Goal: Transaction & Acquisition: Subscribe to service/newsletter

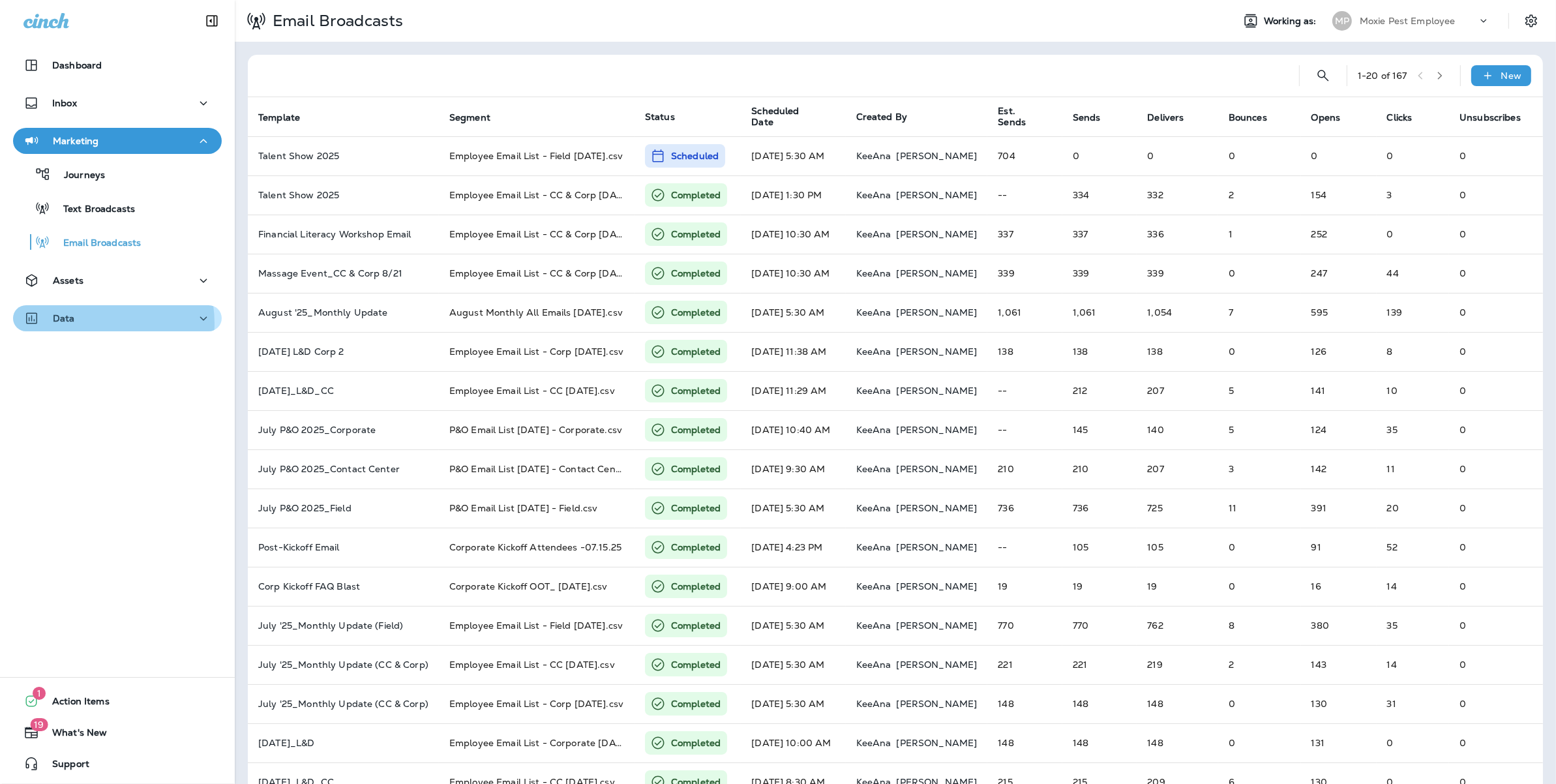
click at [83, 323] on div "Data" at bounding box center [117, 318] width 188 height 16
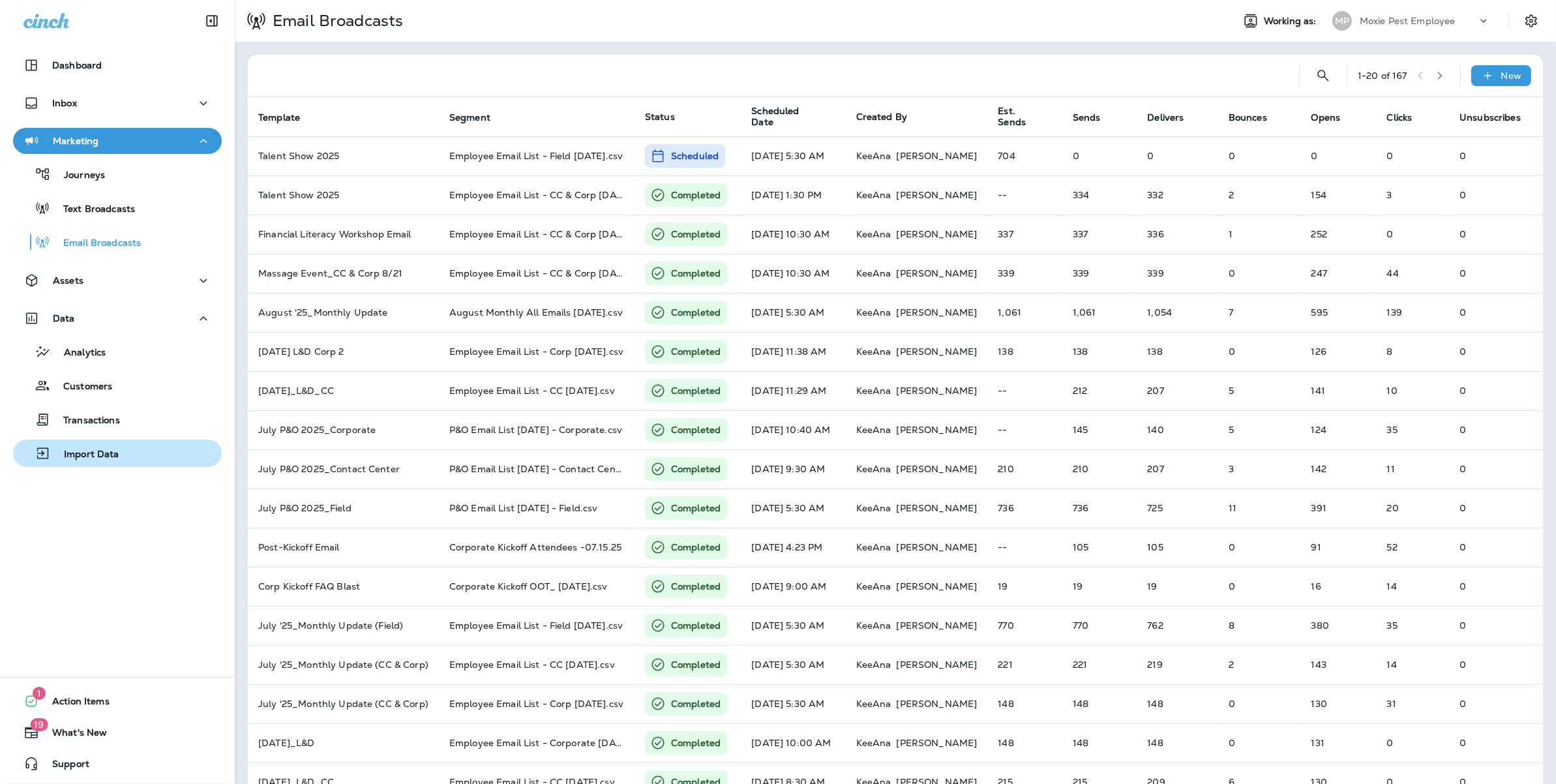
click at [116, 456] on p "Import Data" at bounding box center [85, 455] width 69 height 12
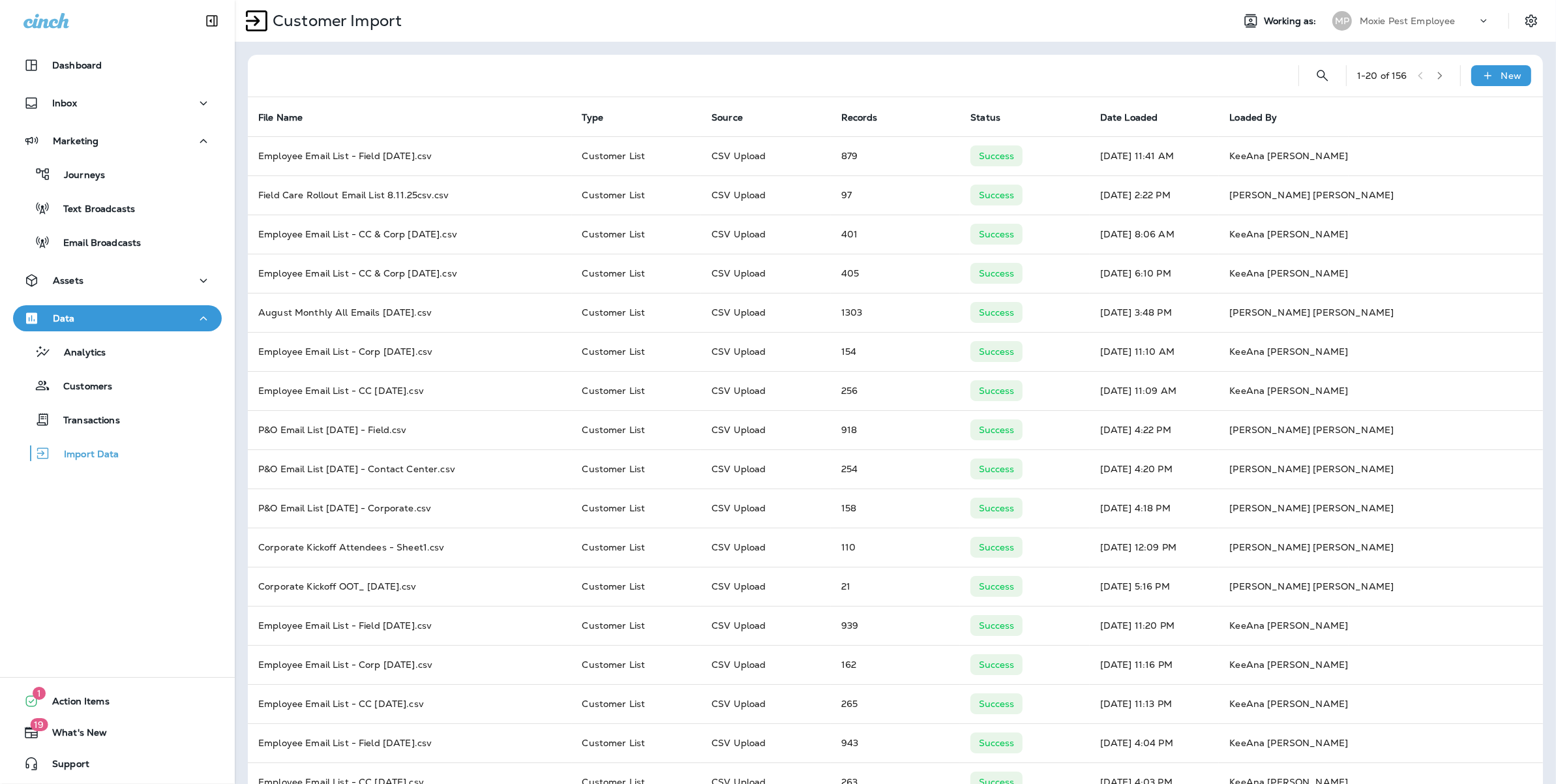
click at [1521, 72] on div "1 - 20 of 156 New" at bounding box center [898, 76] width 1279 height 42
click at [1503, 81] on div "New" at bounding box center [1501, 76] width 60 height 21
click at [1477, 99] on button "Customer list" at bounding box center [1453, 110] width 130 height 32
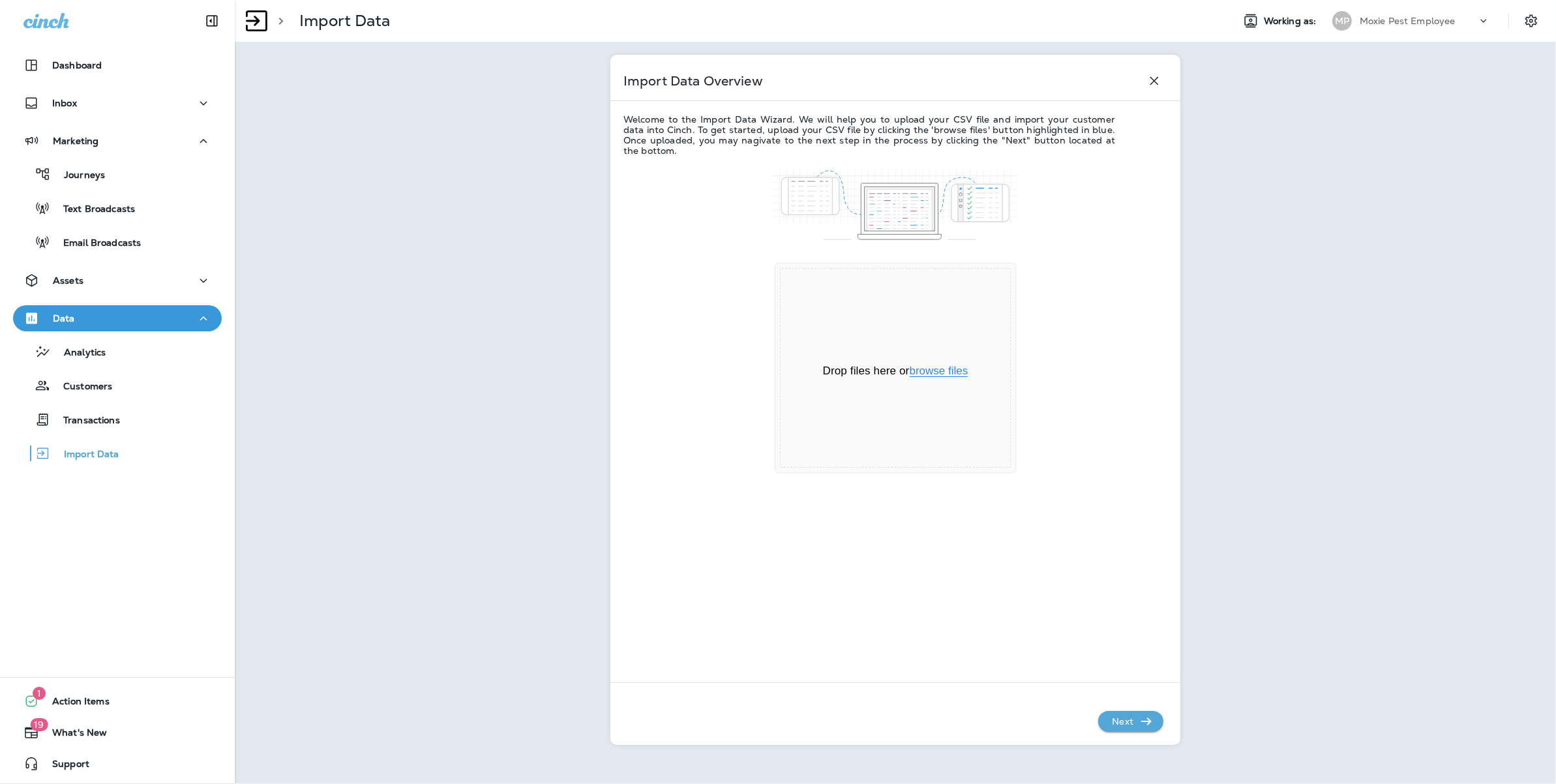
click at [947, 370] on button "browse files" at bounding box center [939, 371] width 59 height 12
click at [1135, 727] on p "Next" at bounding box center [1122, 721] width 32 height 21
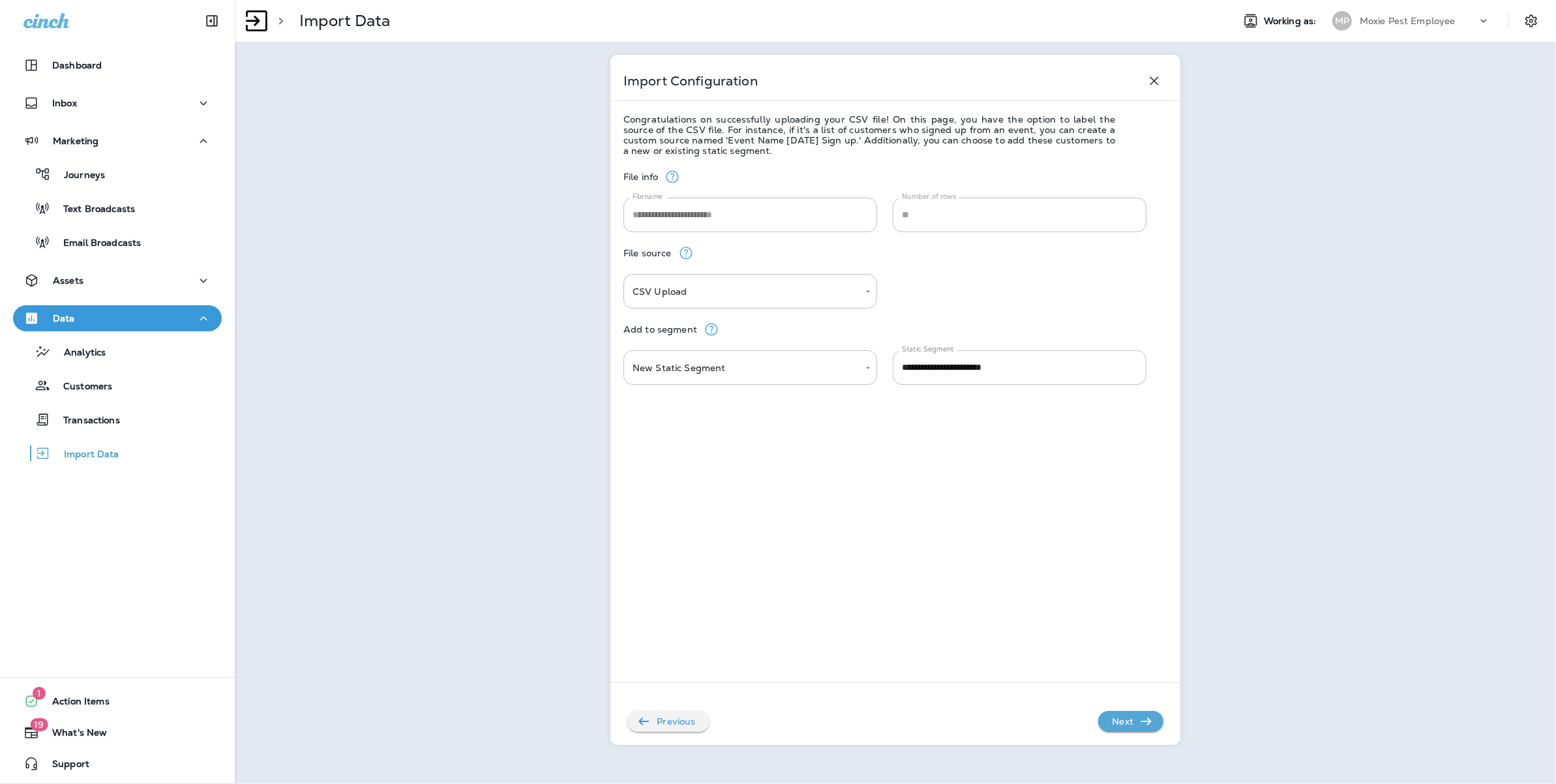
click at [1140, 727] on icon "button" at bounding box center [1147, 721] width 15 height 15
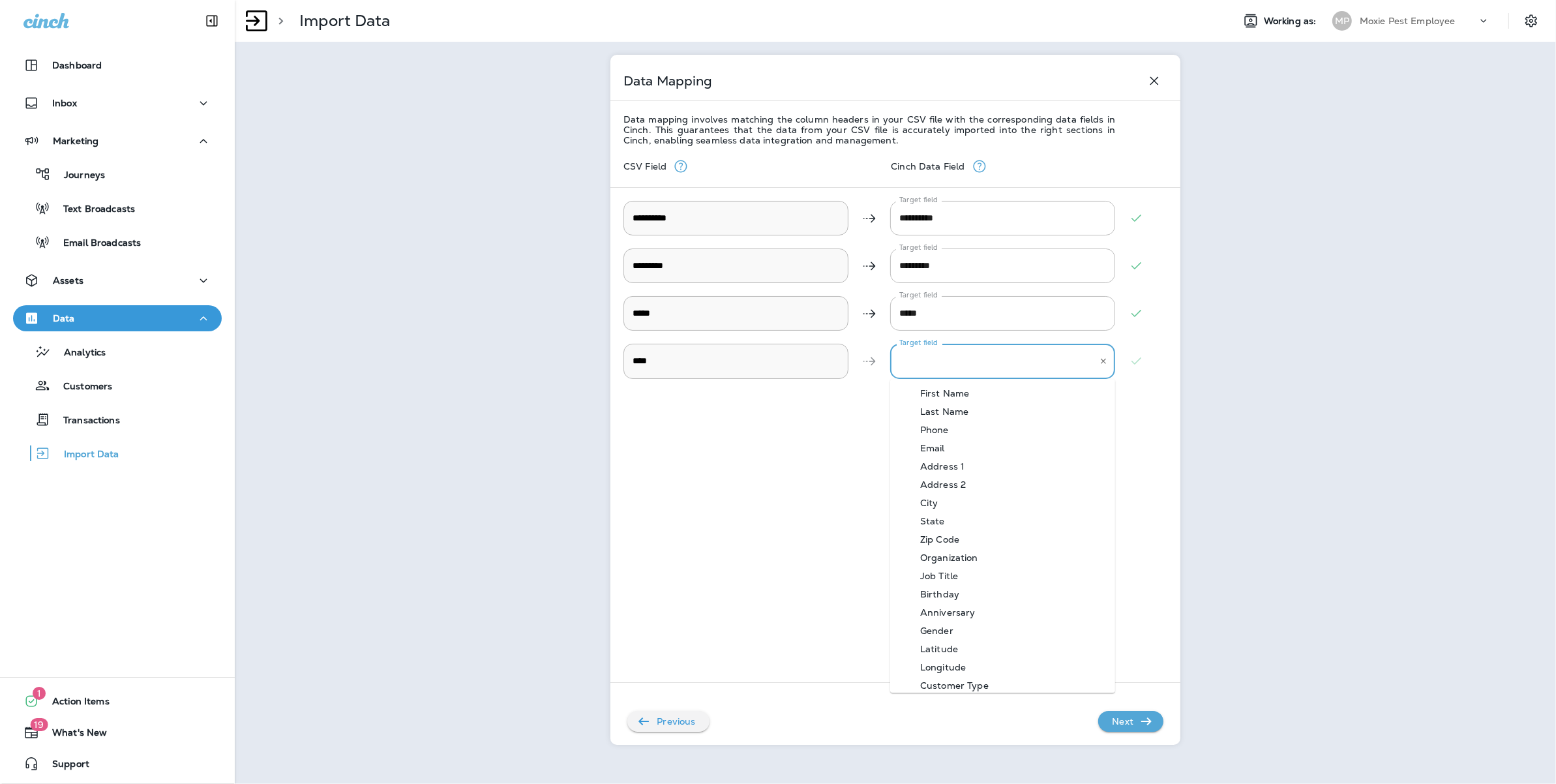
click at [935, 354] on input "Target field" at bounding box center [992, 361] width 194 height 23
click at [966, 549] on li "Organization" at bounding box center [1002, 557] width 225 height 19
type input "**********"
click at [1149, 725] on icon "button" at bounding box center [1147, 721] width 15 height 15
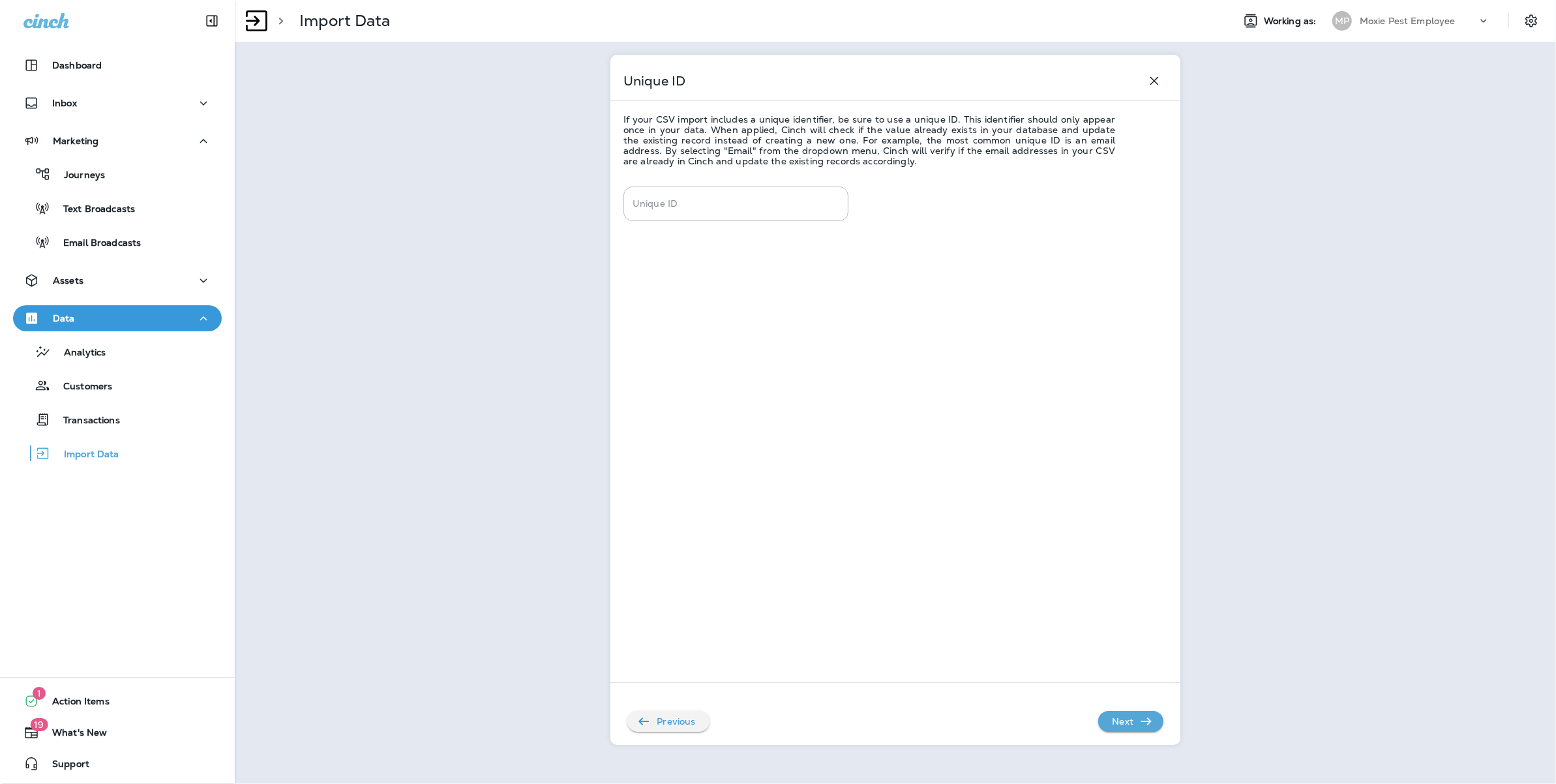
click at [673, 224] on div "Unique ID Unique ID" at bounding box center [736, 381] width 225 height 389
click at [672, 216] on div "Unique ID" at bounding box center [736, 204] width 225 height 35
click at [679, 289] on li "Email" at bounding box center [736, 291] width 225 height 19
type input "*****"
click at [1148, 723] on icon "button" at bounding box center [1147, 721] width 11 height 8
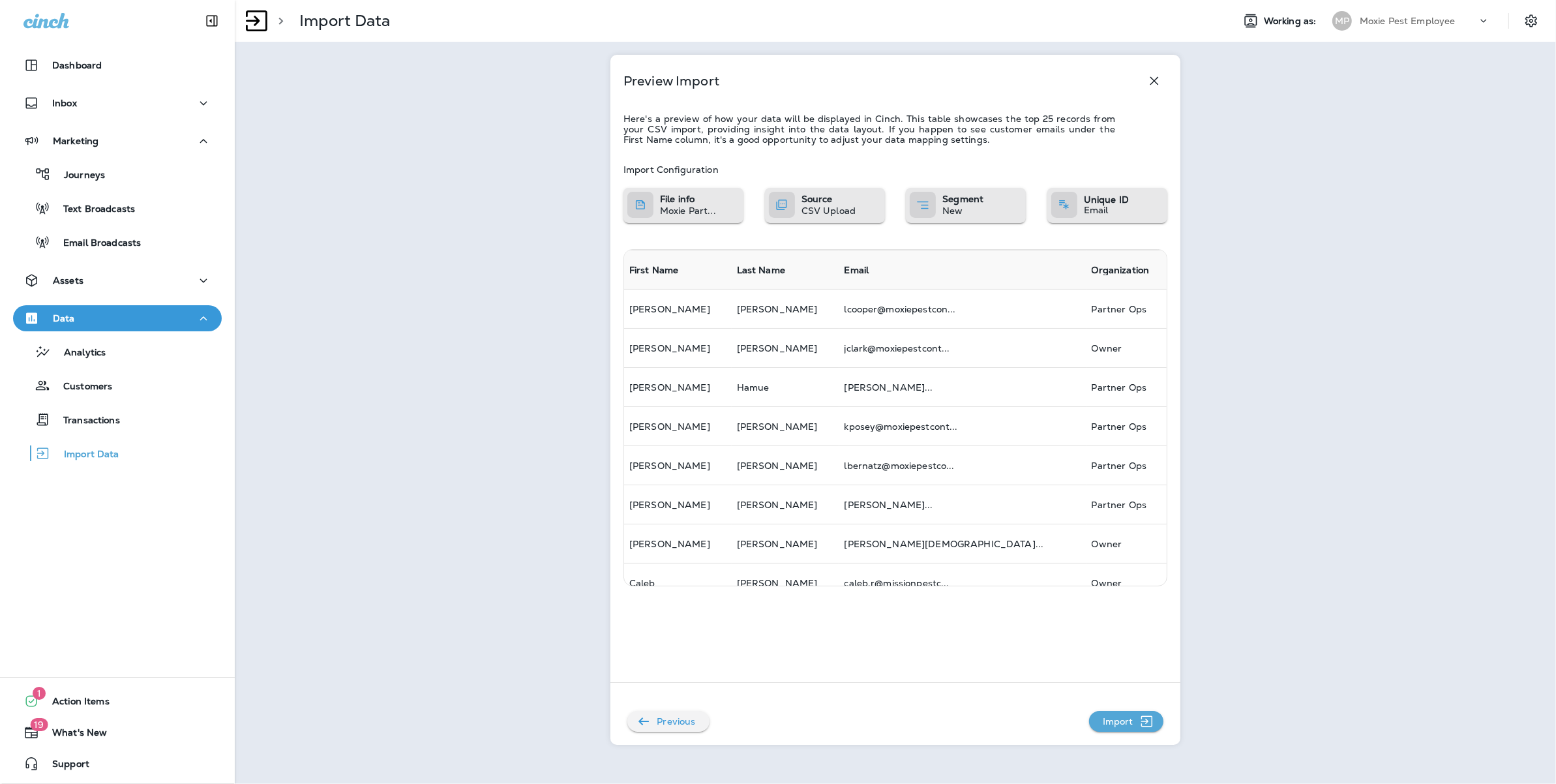
click at [1129, 708] on div "Previous Import" at bounding box center [887, 715] width 553 height 34
click at [1131, 723] on p "Import" at bounding box center [1117, 721] width 41 height 21
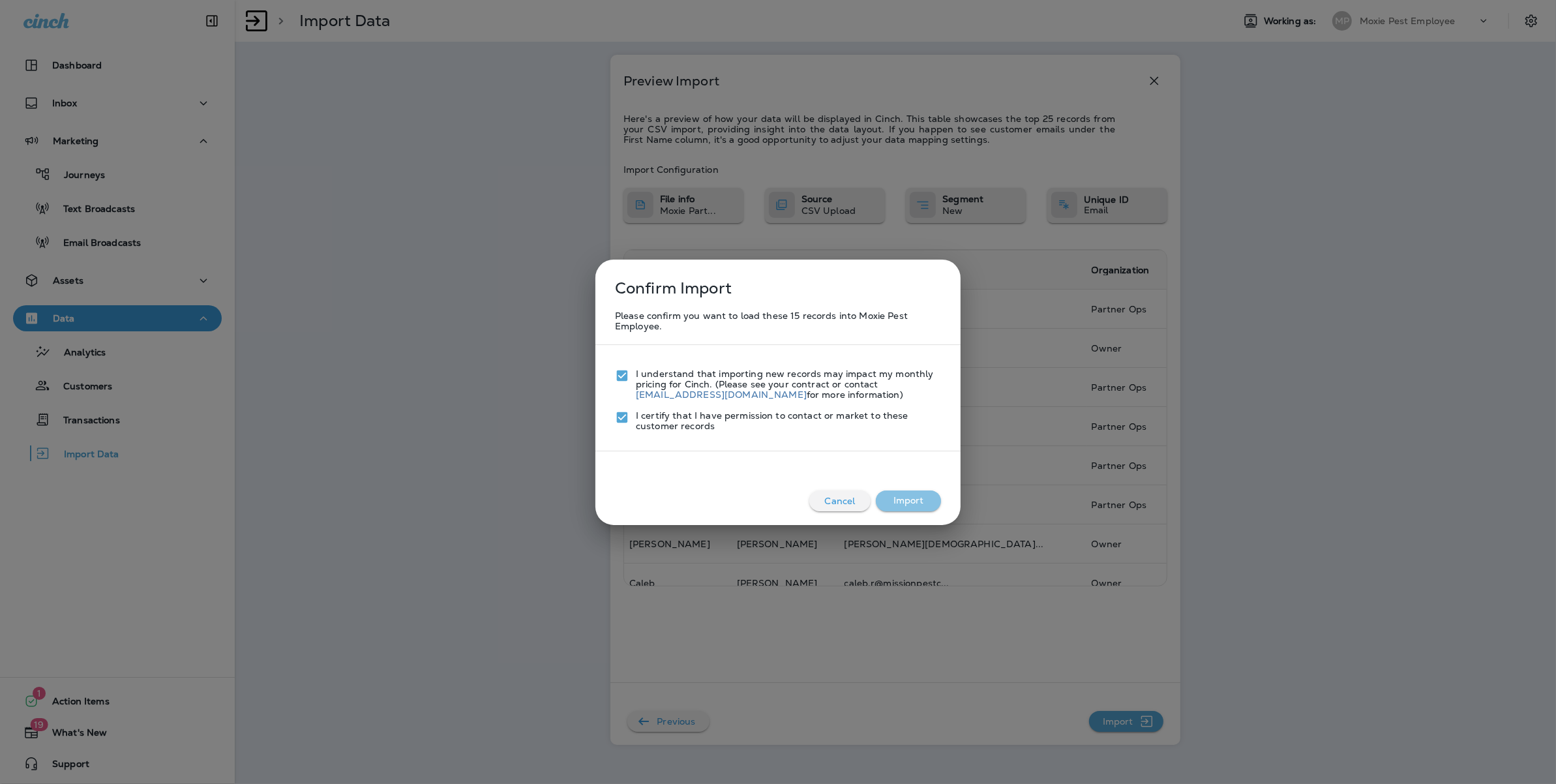
click at [928, 493] on button "Import" at bounding box center [908, 500] width 66 height 21
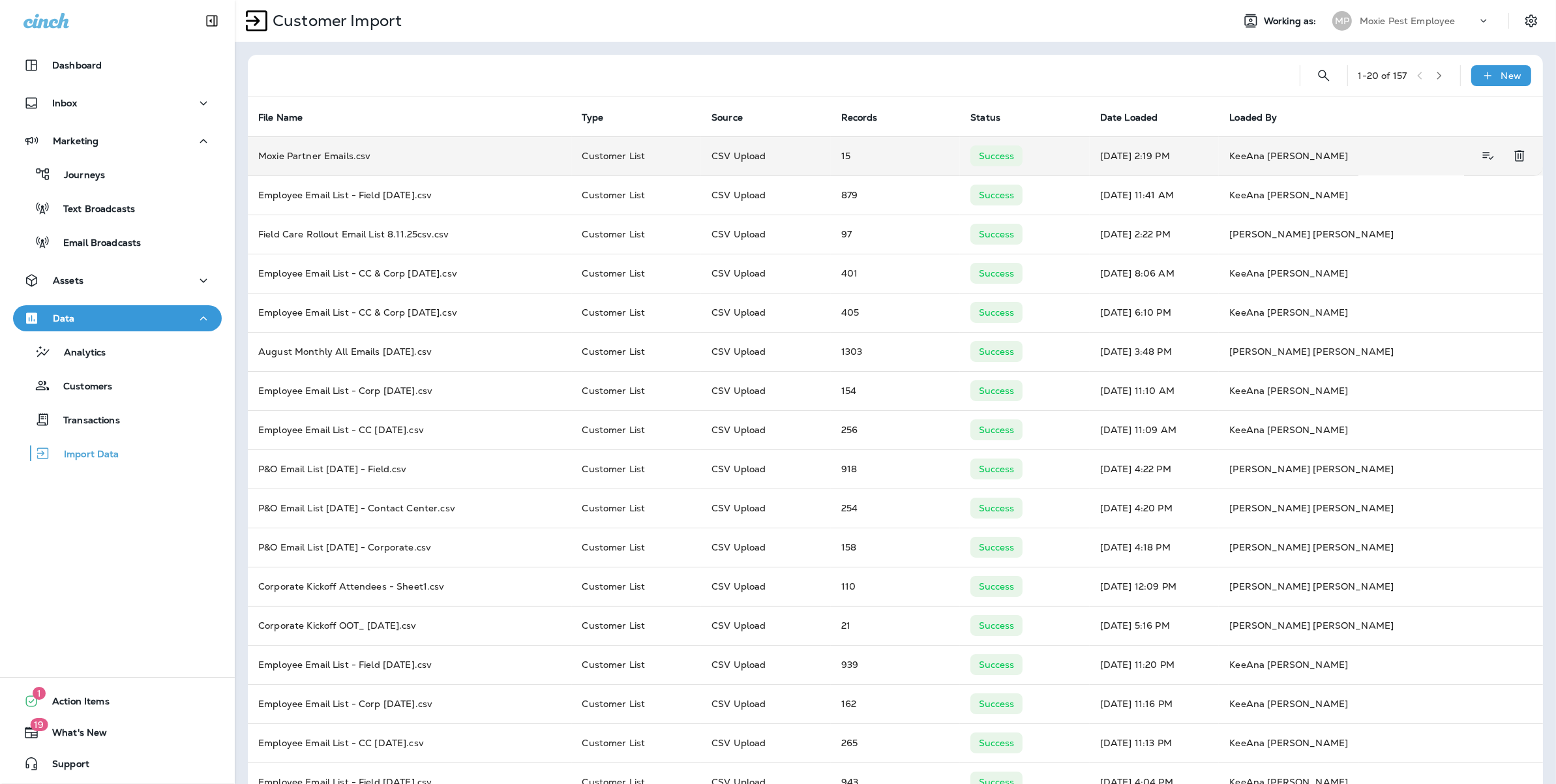
click at [367, 143] on td "Moxie Partner Emails.csv" at bounding box center [409, 156] width 324 height 39
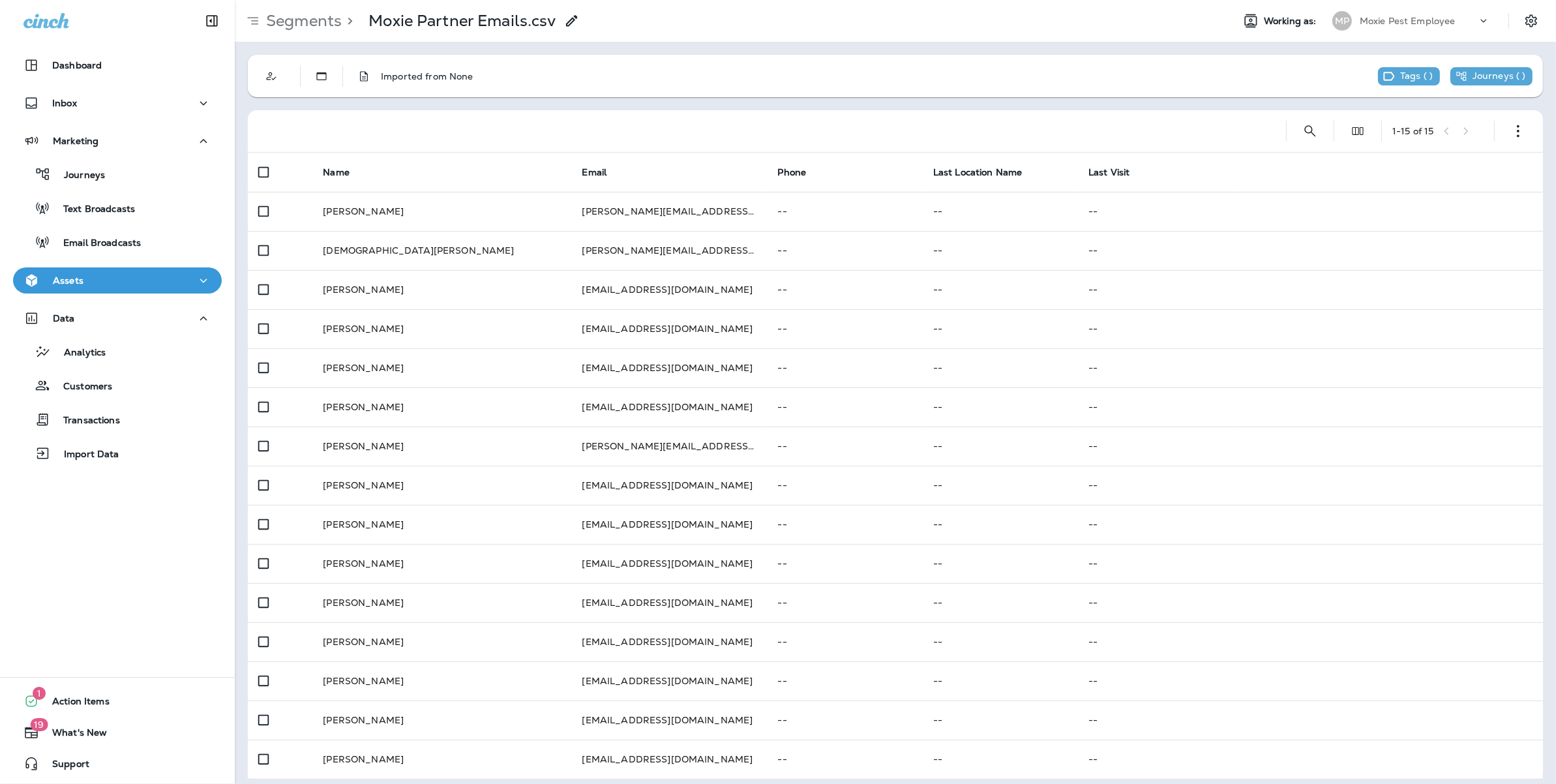
click at [569, 19] on icon at bounding box center [572, 21] width 15 height 15
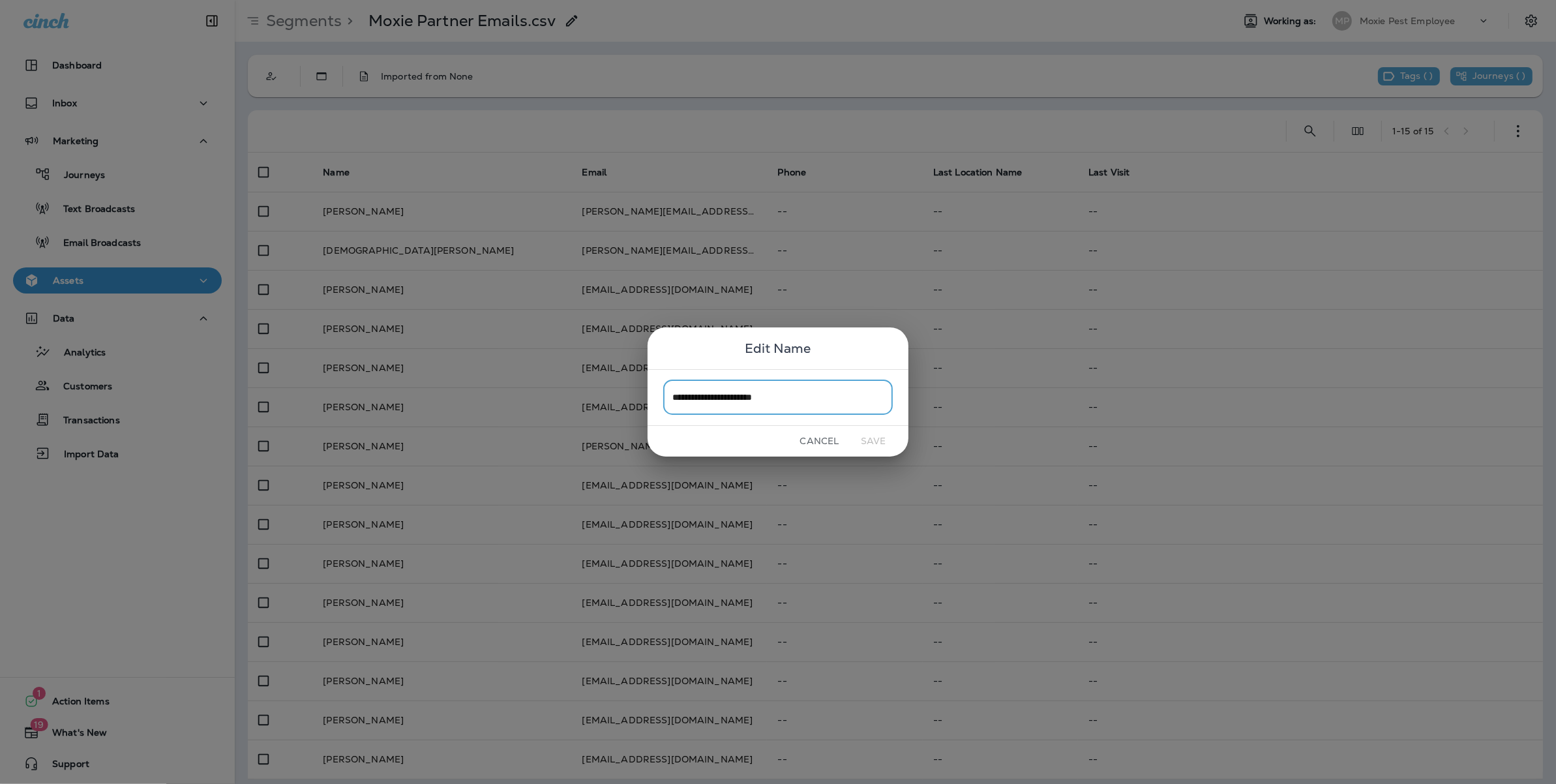
click at [813, 431] on button "Cancel" at bounding box center [819, 441] width 49 height 20
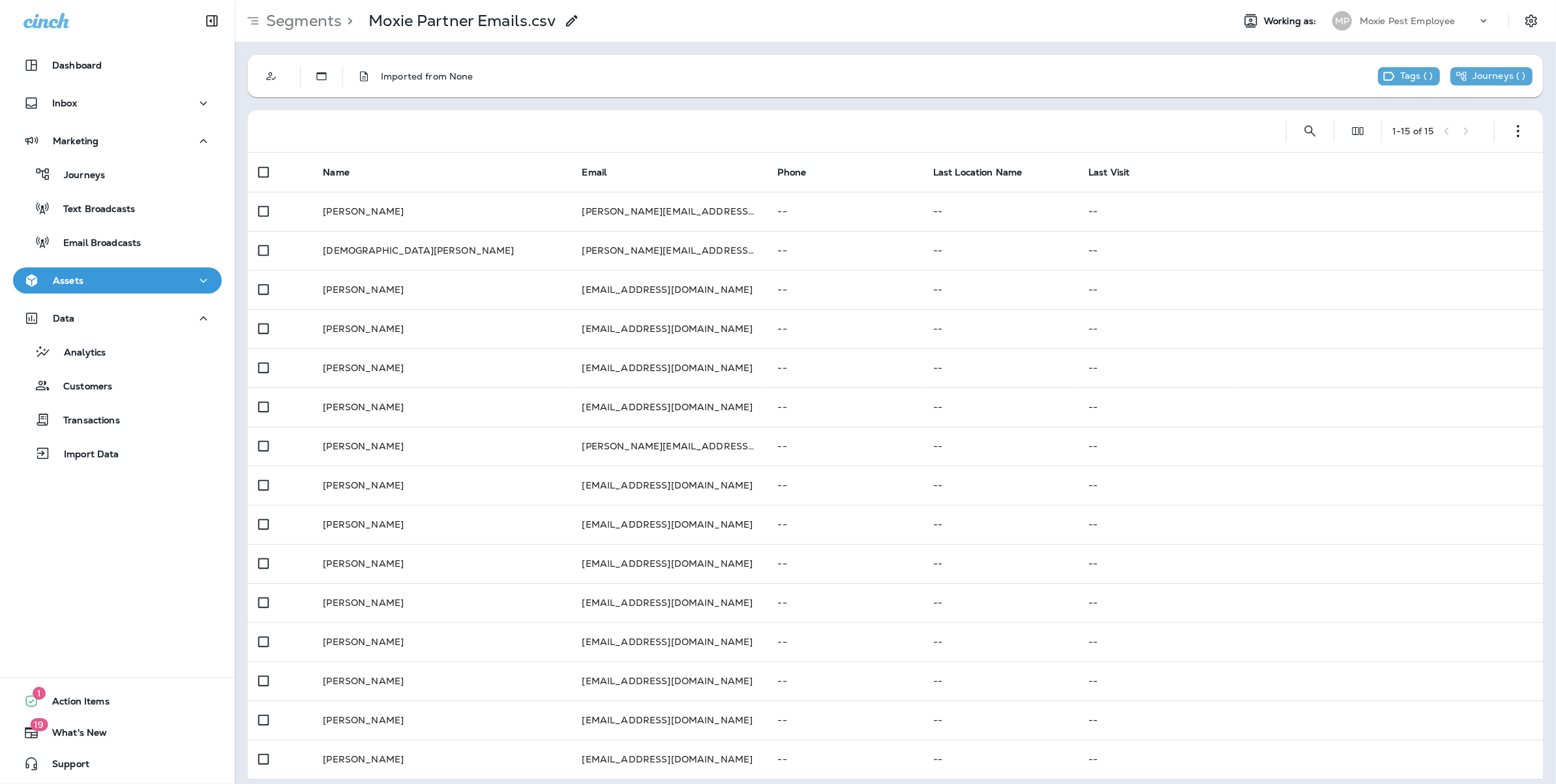
click at [122, 154] on div "Journeys Text Broadcasts Email Broadcasts" at bounding box center [117, 205] width 209 height 102
click at [122, 146] on div "Marketing" at bounding box center [117, 141] width 188 height 16
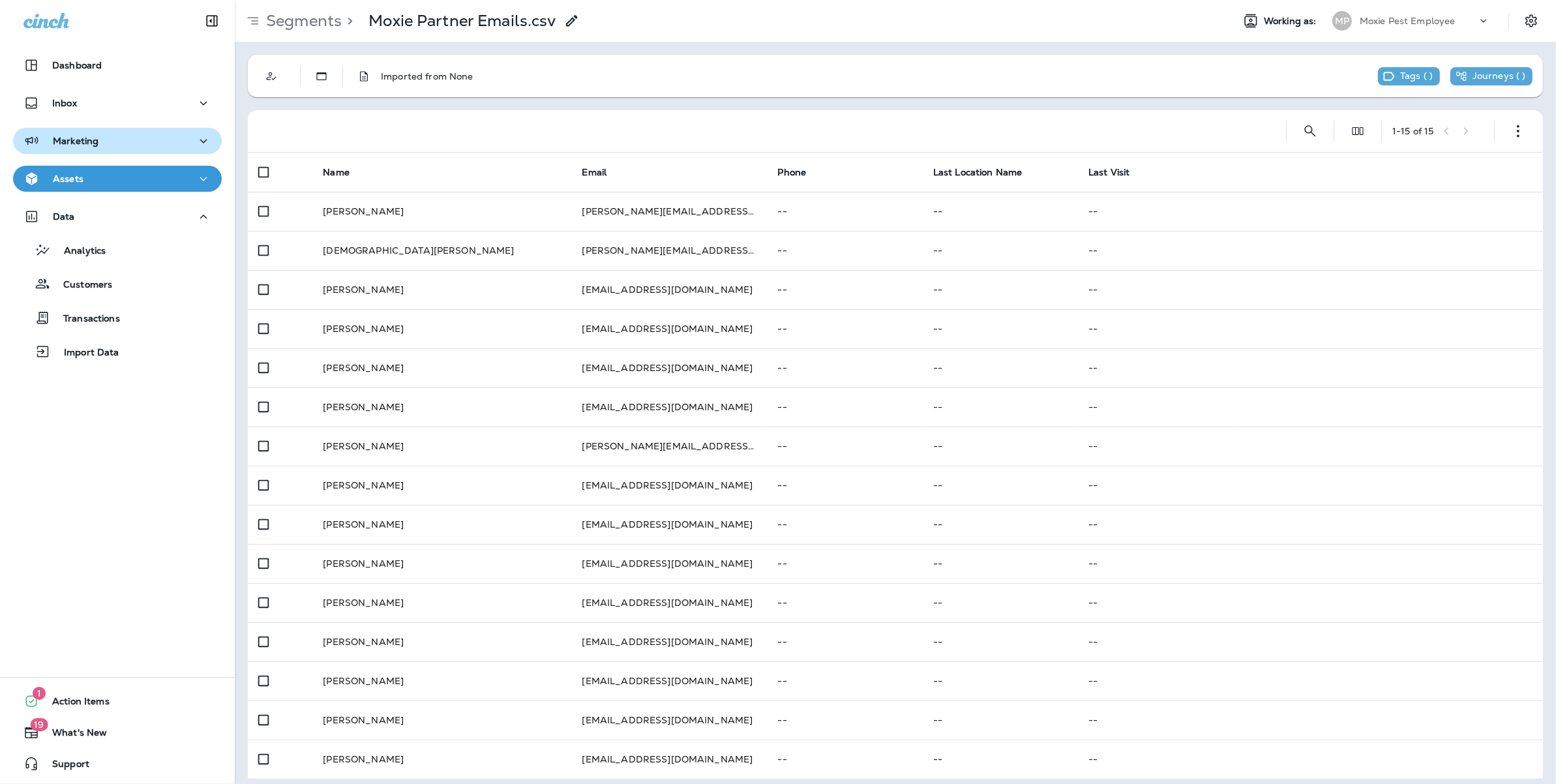
click at [116, 147] on div "Marketing" at bounding box center [117, 141] width 188 height 16
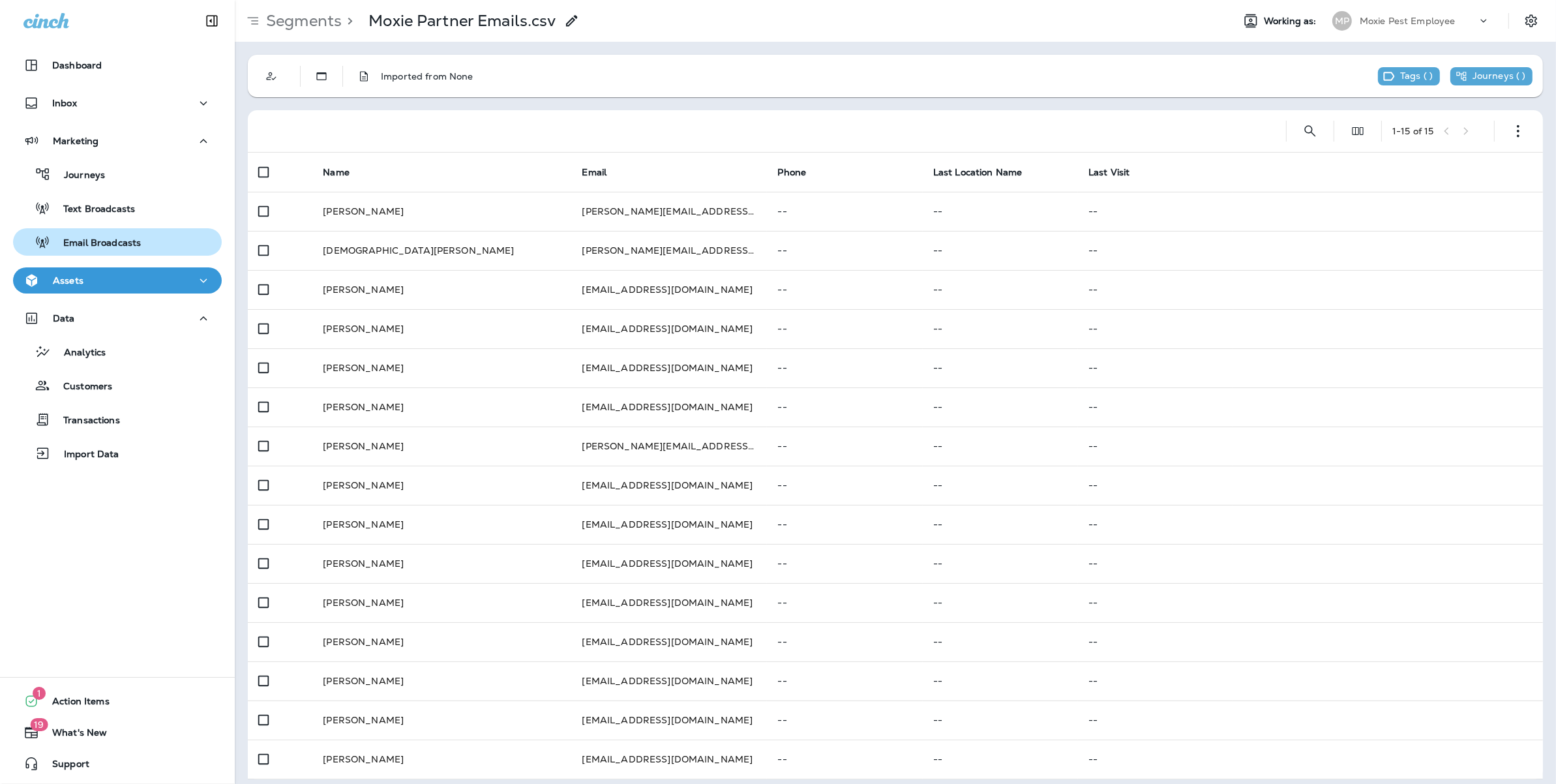
click at [94, 247] on p "Email Broadcasts" at bounding box center [96, 244] width 91 height 12
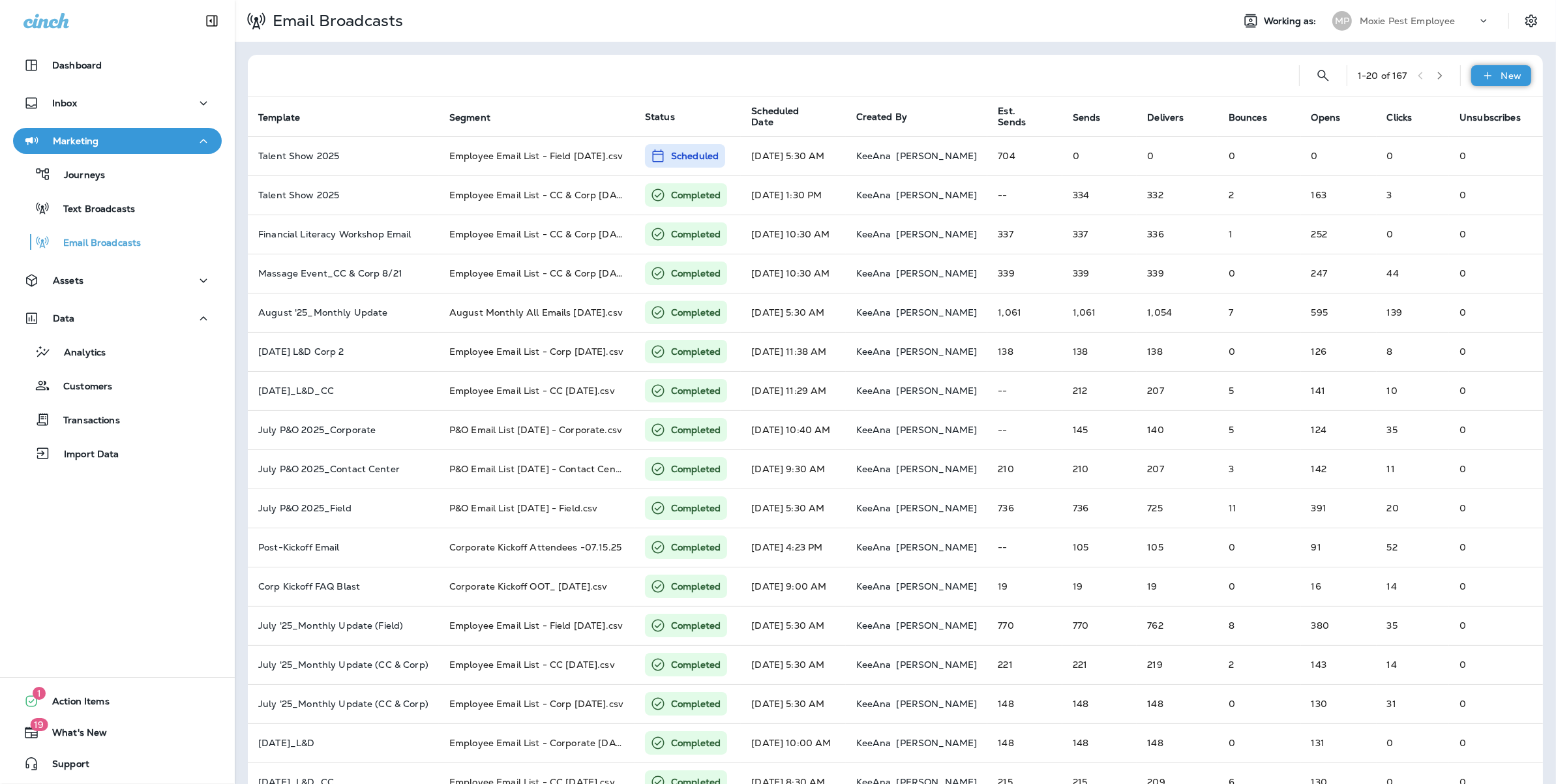
click at [1501, 70] on p "New" at bounding box center [1511, 76] width 20 height 11
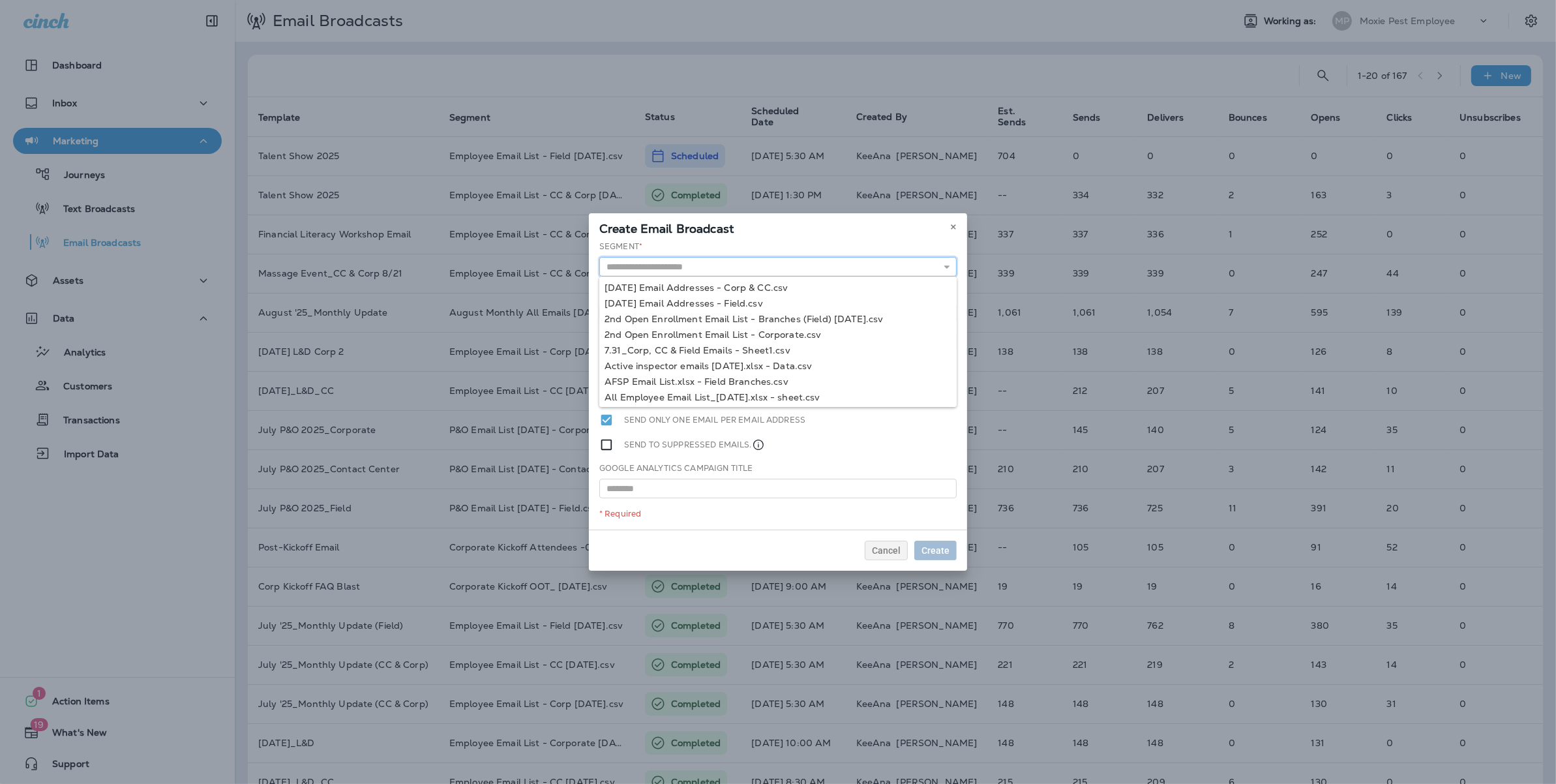
click at [689, 264] on input "text" at bounding box center [777, 266] width 357 height 19
paste input "**********"
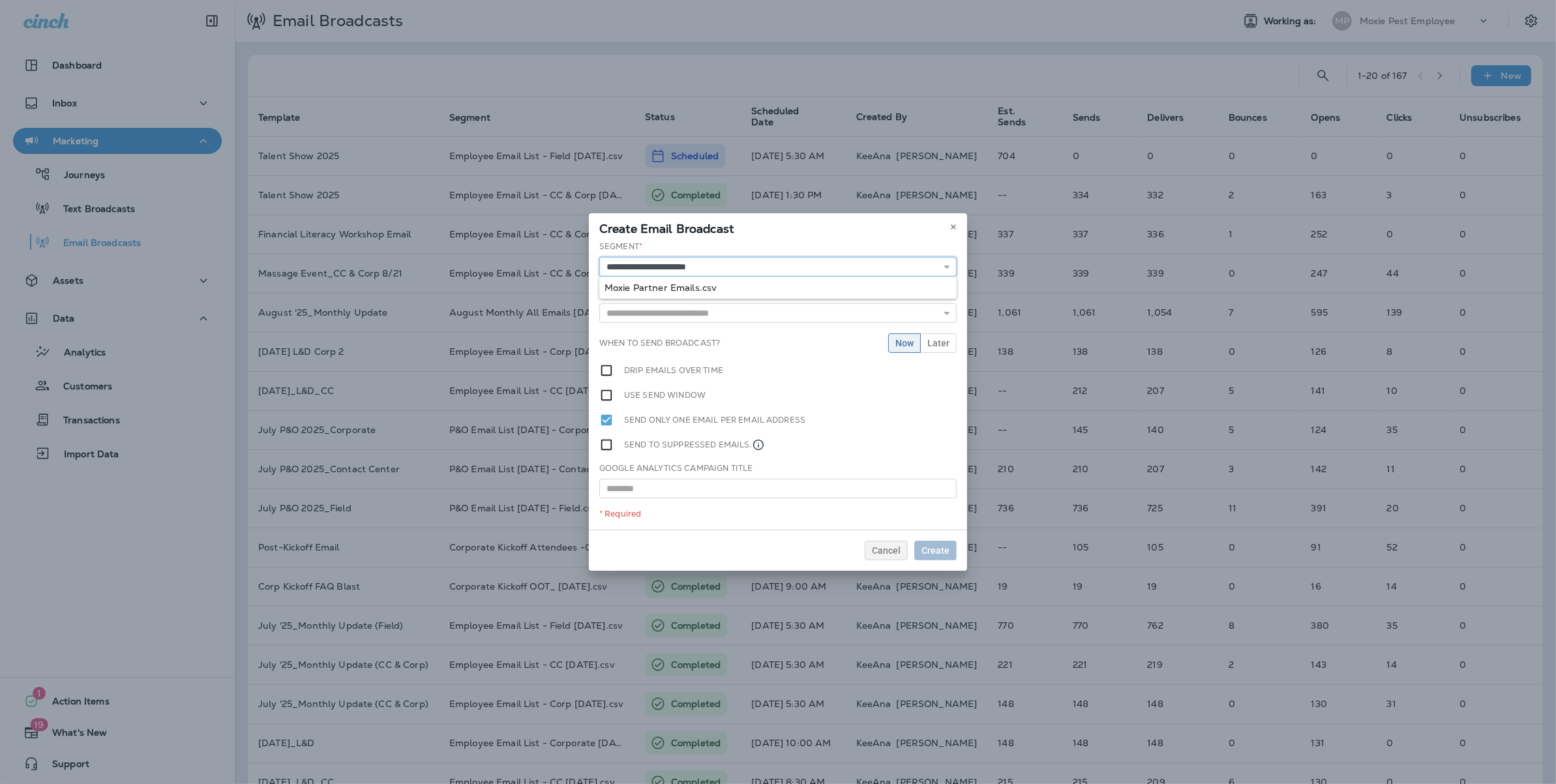
type input "**********"
click at [733, 282] on div "**********" at bounding box center [778, 385] width 379 height 293
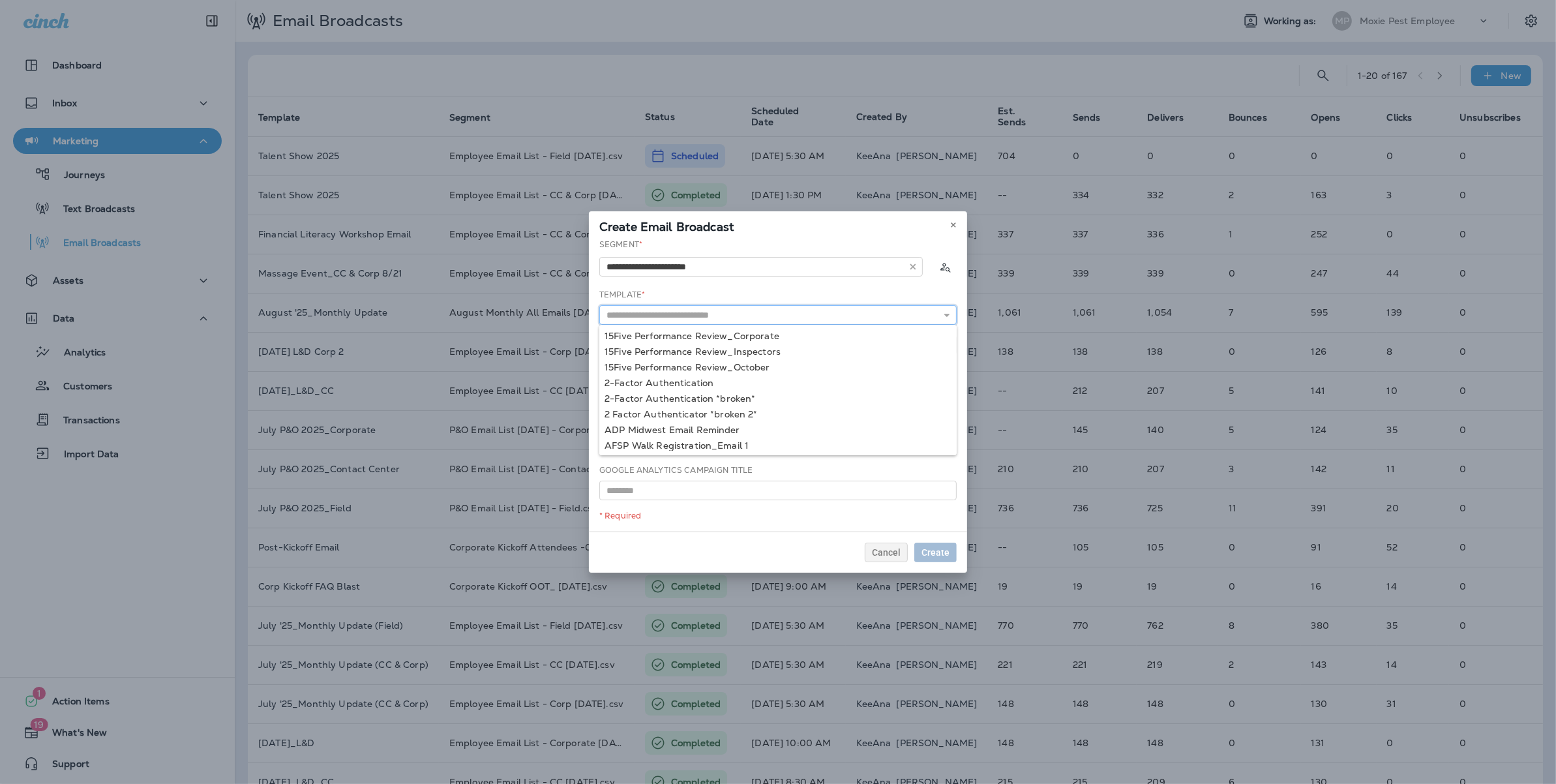
click at [720, 311] on input "text" at bounding box center [777, 315] width 357 height 19
type input "**********"
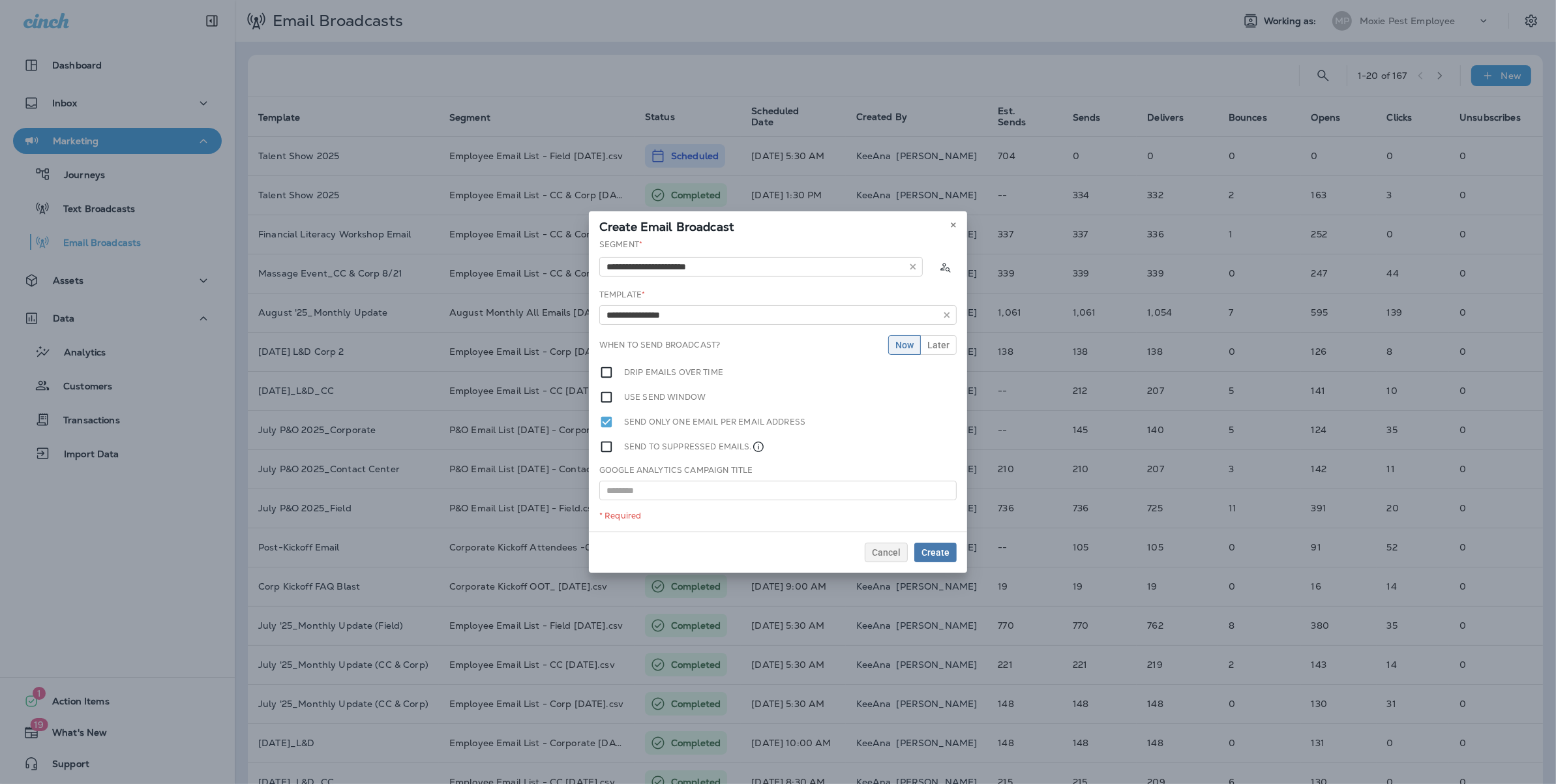
click at [678, 335] on div "**********" at bounding box center [778, 385] width 379 height 293
click at [938, 341] on span "Later" at bounding box center [938, 345] width 22 height 9
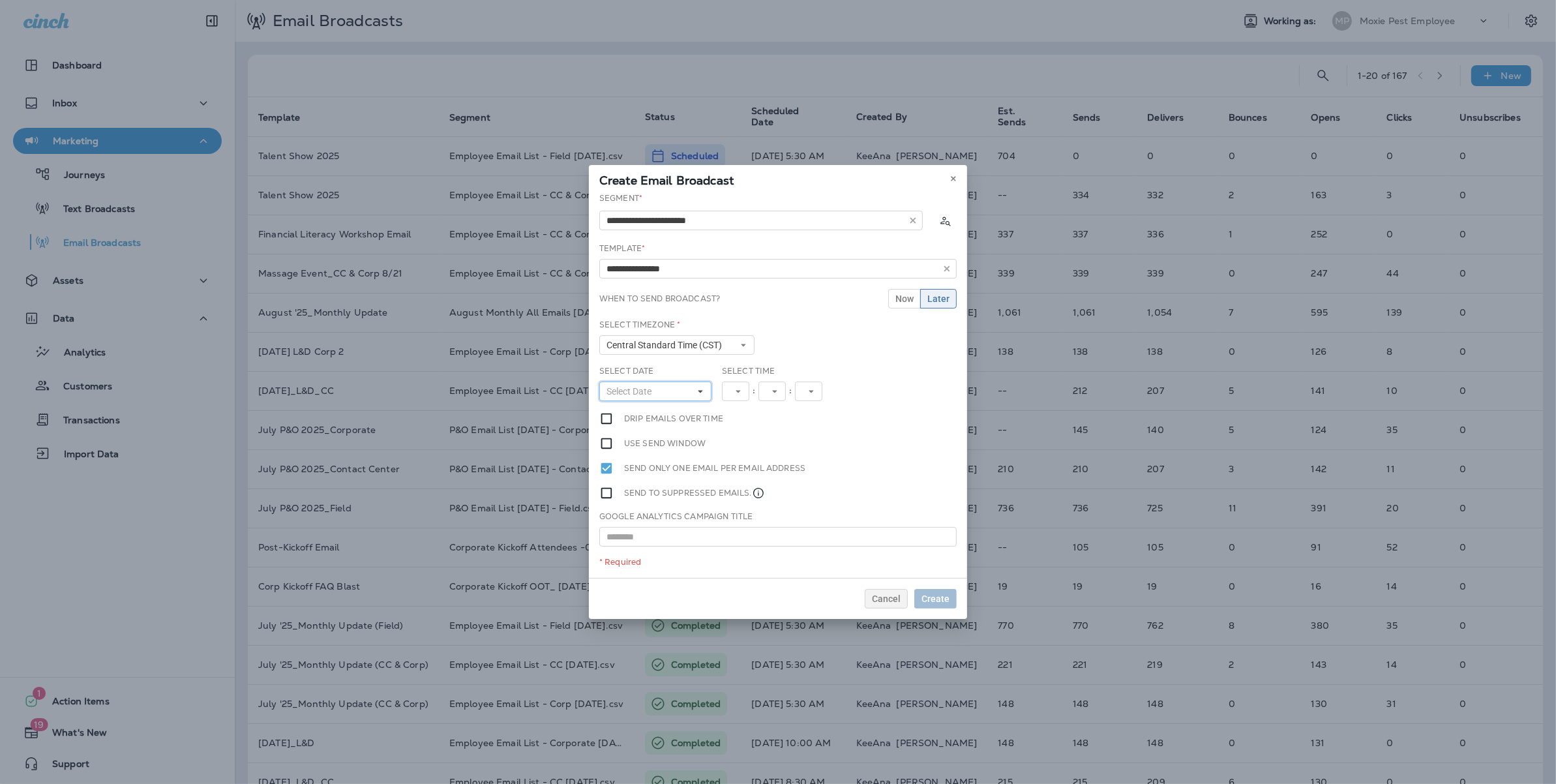
click at [669, 383] on button "Select Date" at bounding box center [655, 391] width 112 height 19
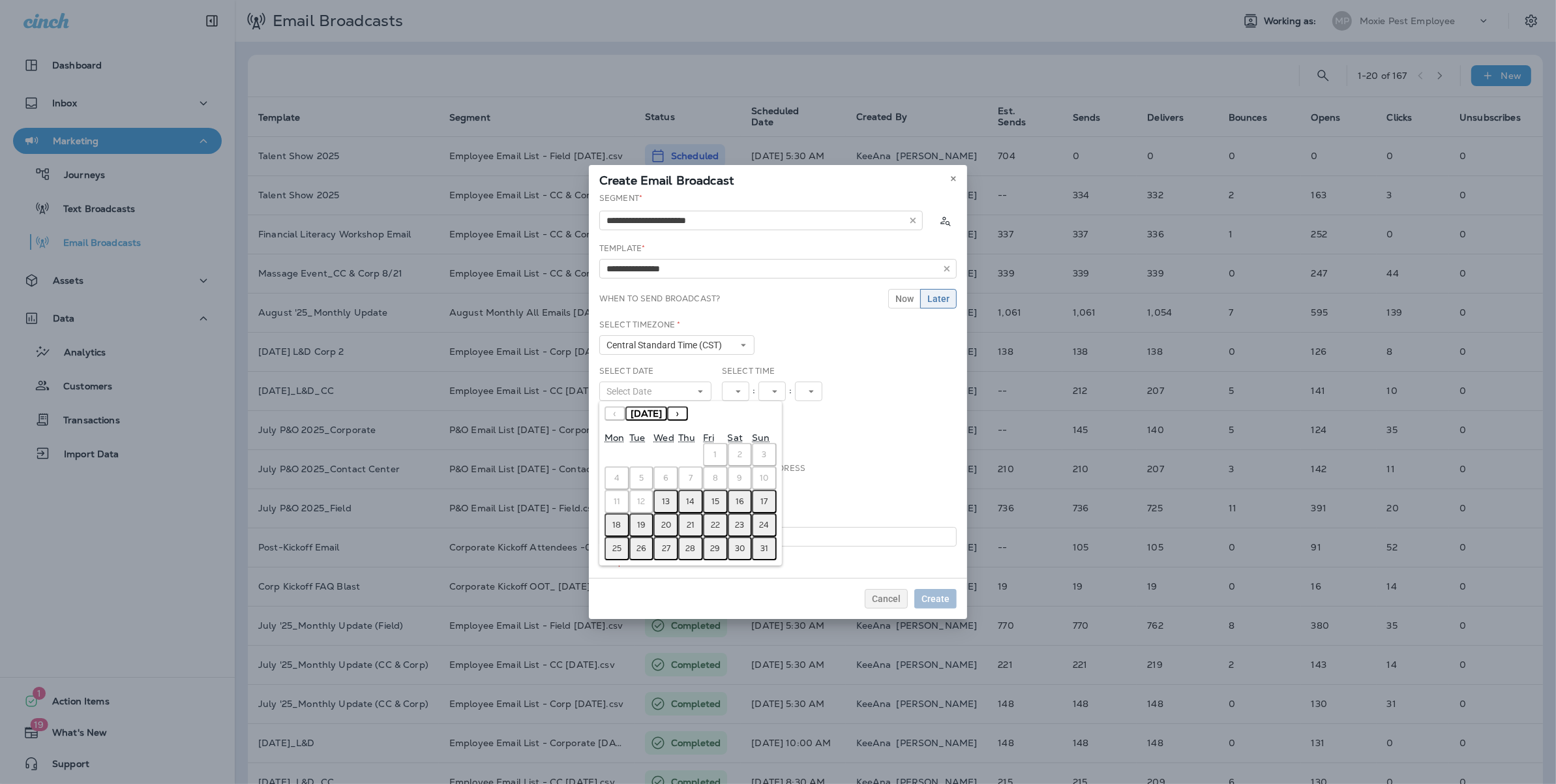
click at [670, 505] on button "13" at bounding box center [665, 501] width 25 height 23
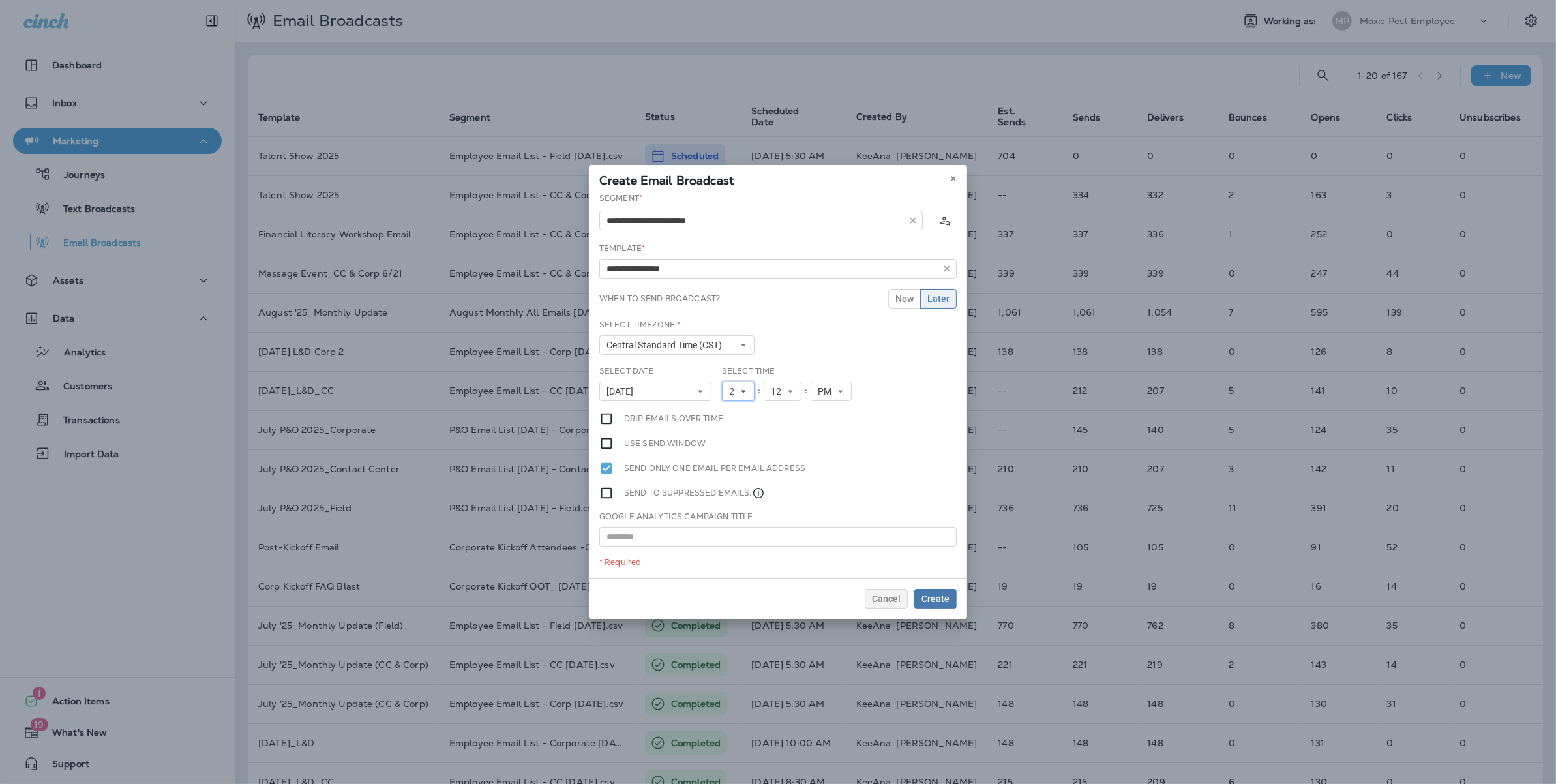
click at [743, 392] on icon at bounding box center [743, 391] width 8 height 8
click at [743, 392] on button "2" at bounding box center [738, 391] width 32 height 19
click at [743, 392] on icon at bounding box center [743, 391] width 8 height 8
click at [727, 429] on link "2" at bounding box center [738, 428] width 32 height 15
click at [782, 402] on div "Select Time 2 1 2 3 4 5 6 7 8 9 10 11 12 : 12 00 01 02 03 04 05 06 07 08 09 10 …" at bounding box center [790, 389] width 147 height 46
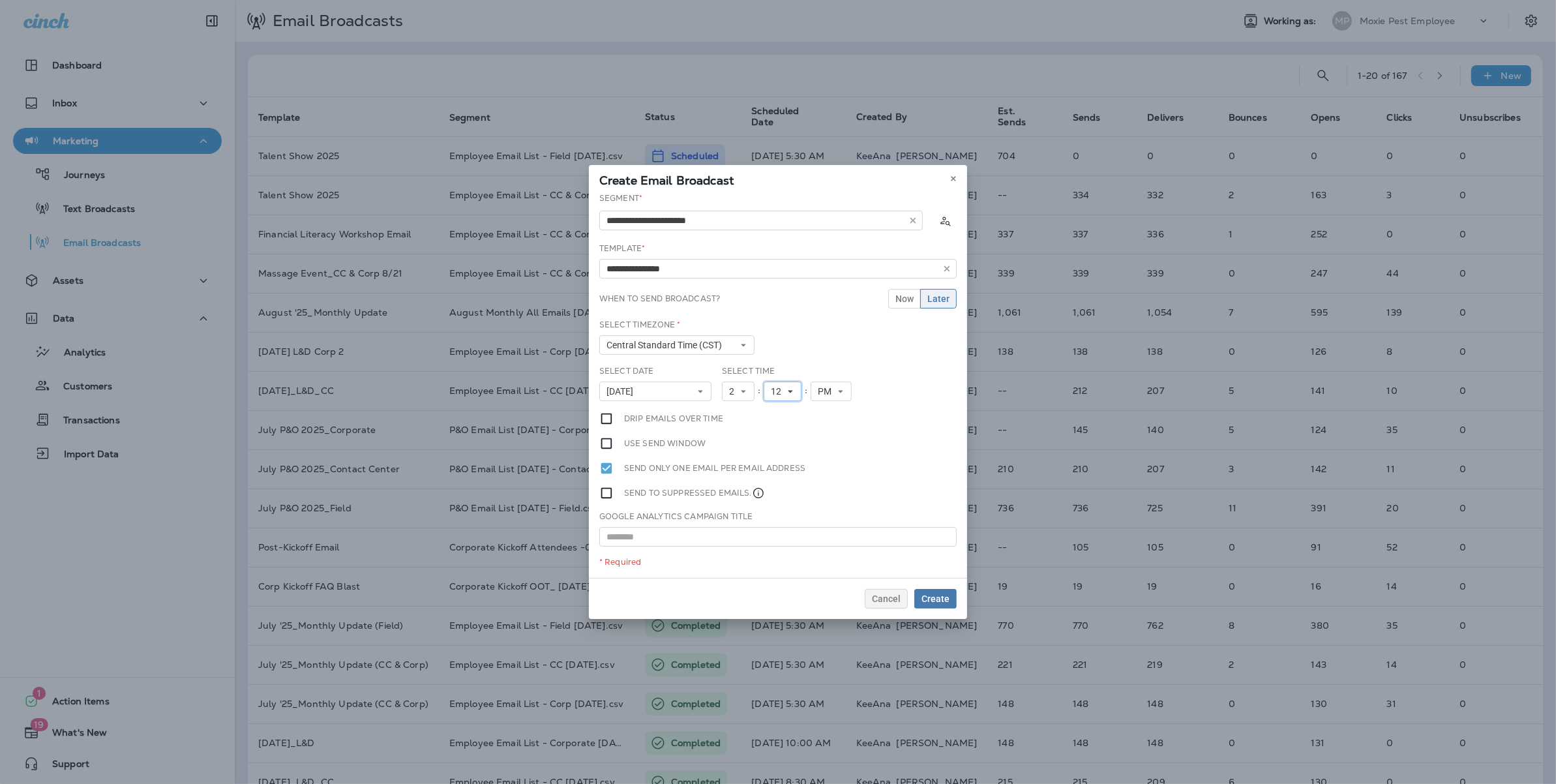
click at [783, 399] on button "12" at bounding box center [782, 391] width 38 height 19
click at [774, 510] on link "30" at bounding box center [782, 516] width 38 height 15
click at [931, 596] on span "Create" at bounding box center [935, 598] width 28 height 9
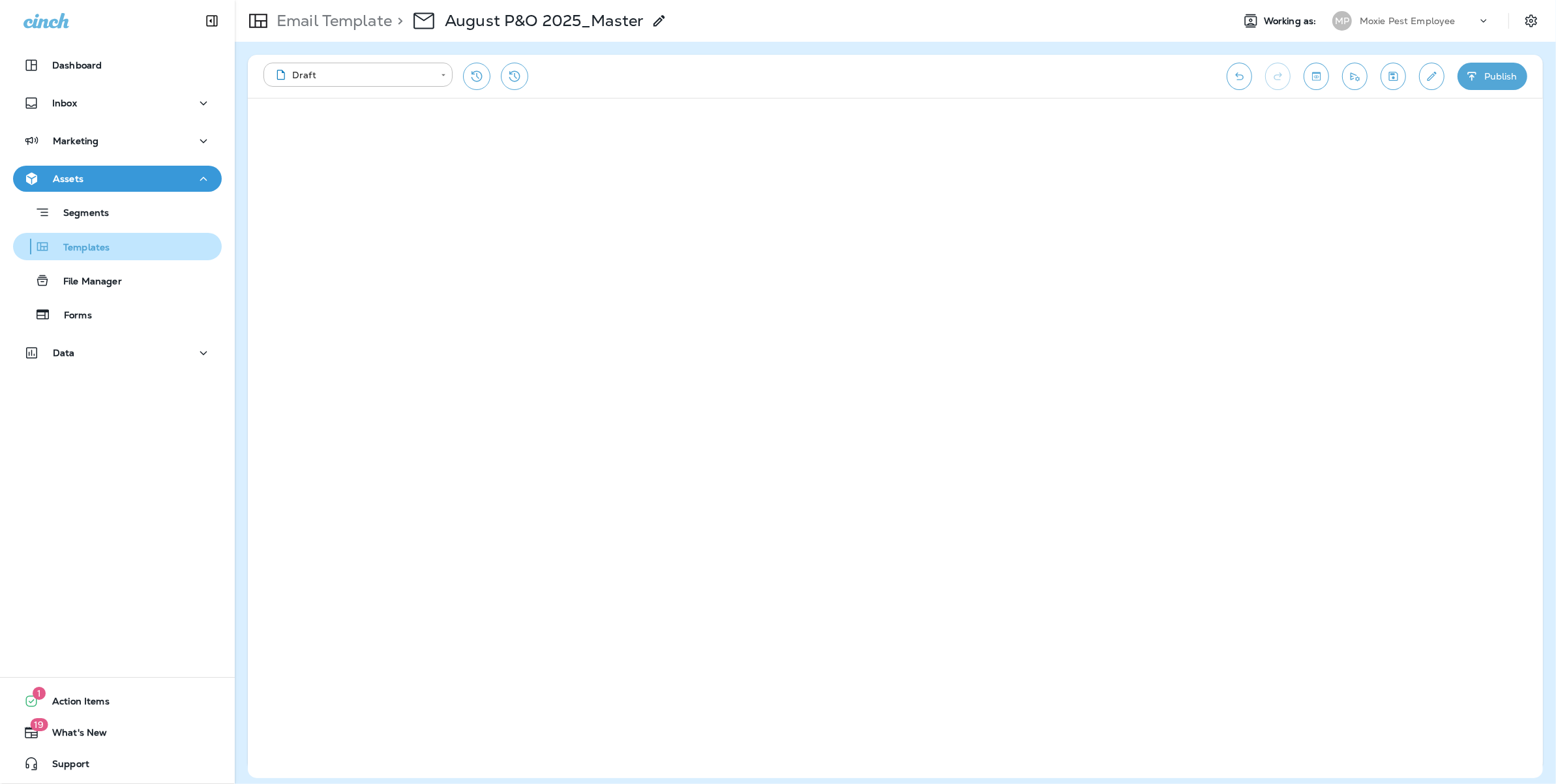
click at [76, 242] on p "Templates" at bounding box center [79, 248] width 59 height 12
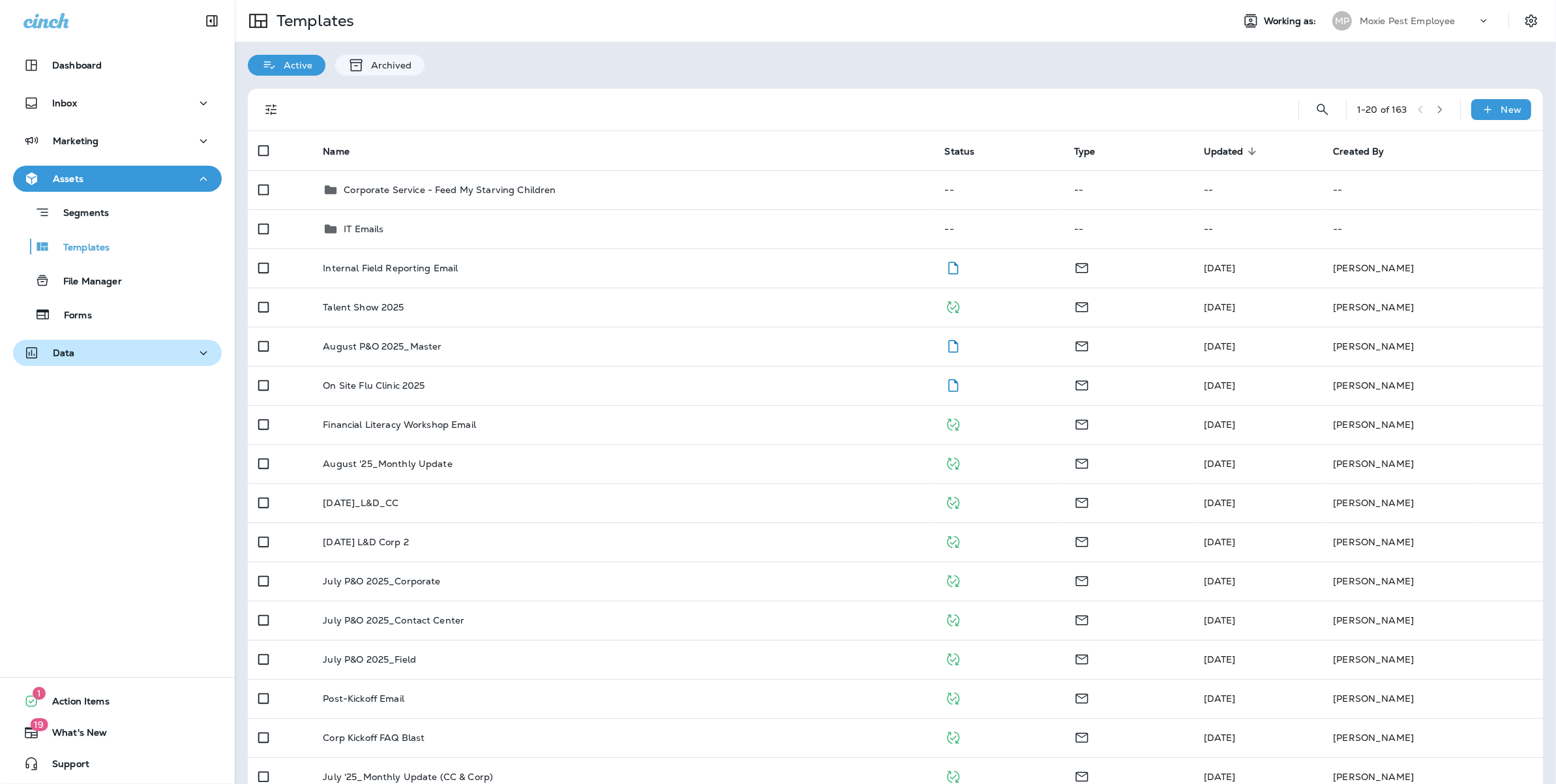
click at [80, 358] on div "Data" at bounding box center [117, 352] width 188 height 16
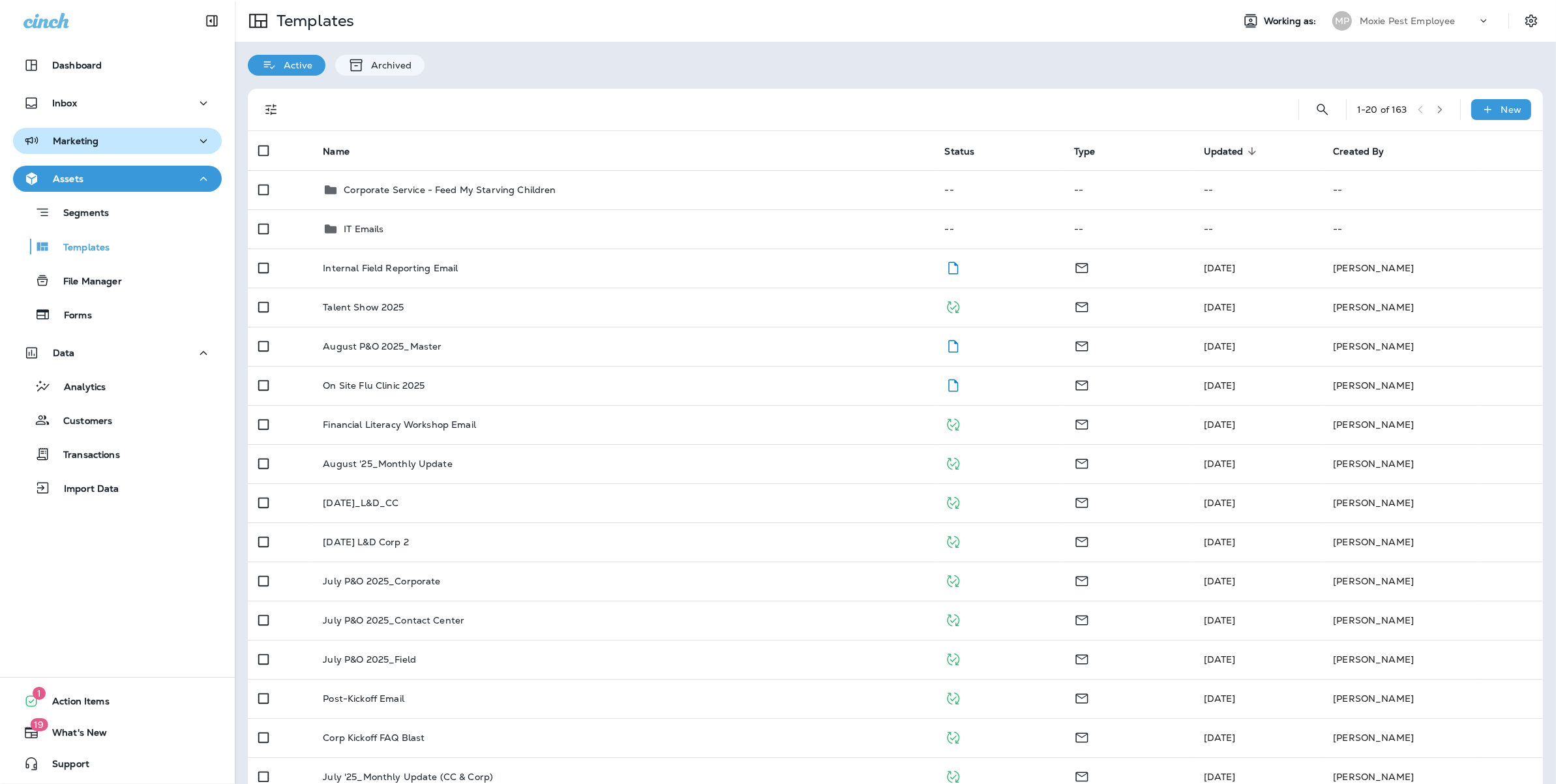
click at [86, 128] on button "Marketing" at bounding box center [117, 141] width 209 height 26
click at [109, 135] on div "Marketing" at bounding box center [117, 141] width 188 height 16
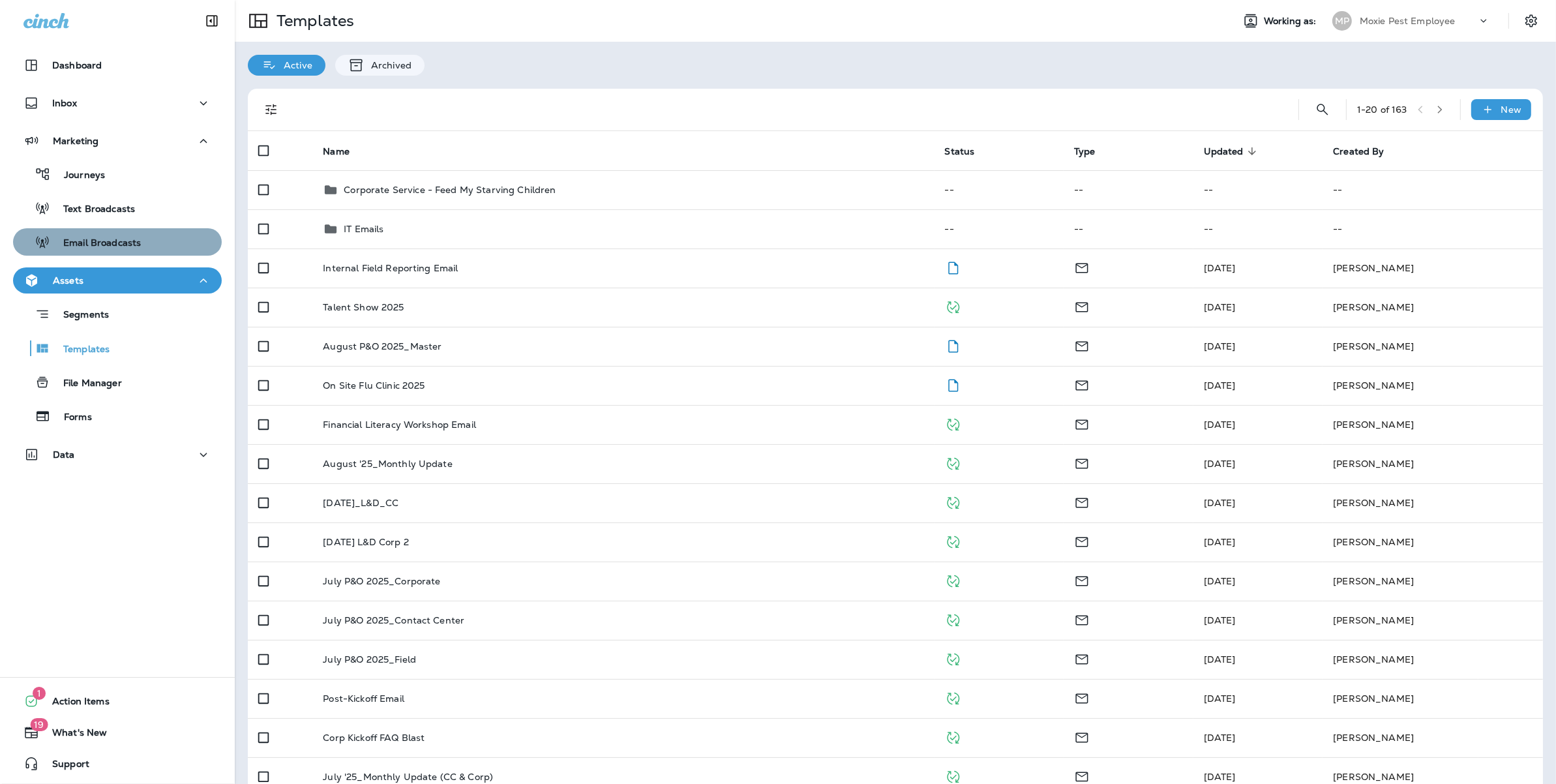
click at [142, 245] on div "Email Broadcasts" at bounding box center [117, 241] width 198 height 19
